Goal: Task Accomplishment & Management: Manage account settings

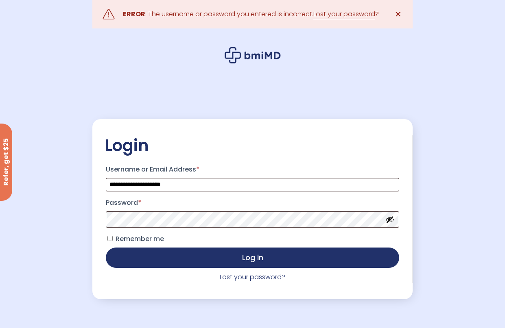
click at [390, 218] on button "Show password" at bounding box center [389, 219] width 9 height 9
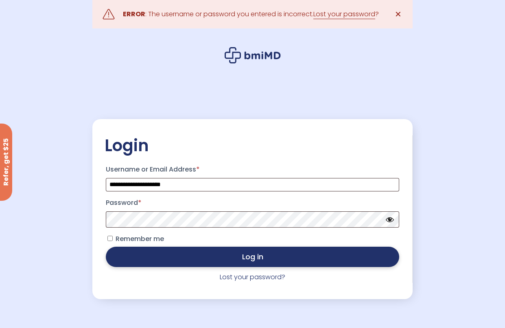
click at [342, 260] on button "Log in" at bounding box center [252, 257] width 293 height 20
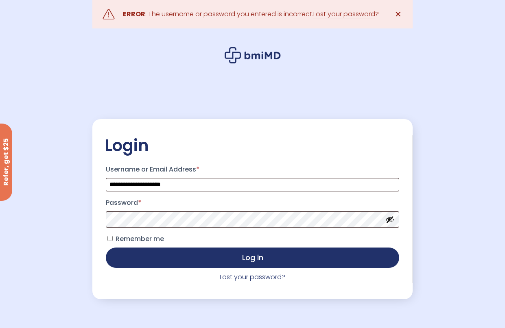
click at [392, 221] on button "Show password" at bounding box center [389, 219] width 9 height 9
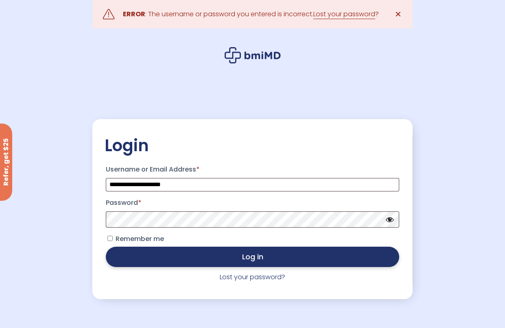
click at [158, 256] on button "Log in" at bounding box center [252, 257] width 293 height 20
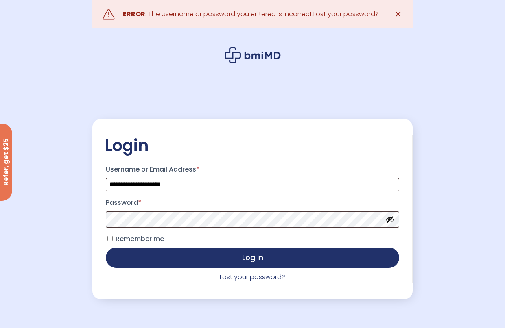
click at [242, 277] on link "Lost your password?" at bounding box center [252, 277] width 65 height 9
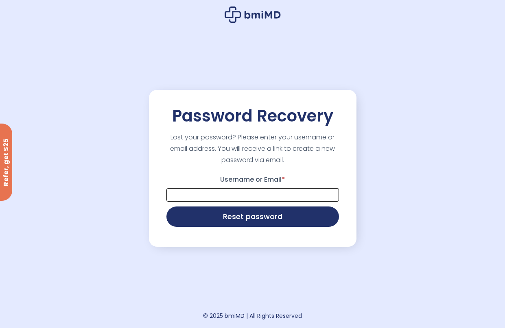
click at [216, 192] on input "Username or Email *" at bounding box center [252, 194] width 172 height 13
type input "**********"
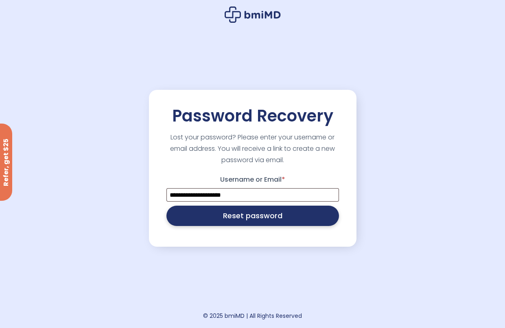
click at [224, 220] on button "Reset password" at bounding box center [252, 216] width 172 height 20
